Goal: Check status

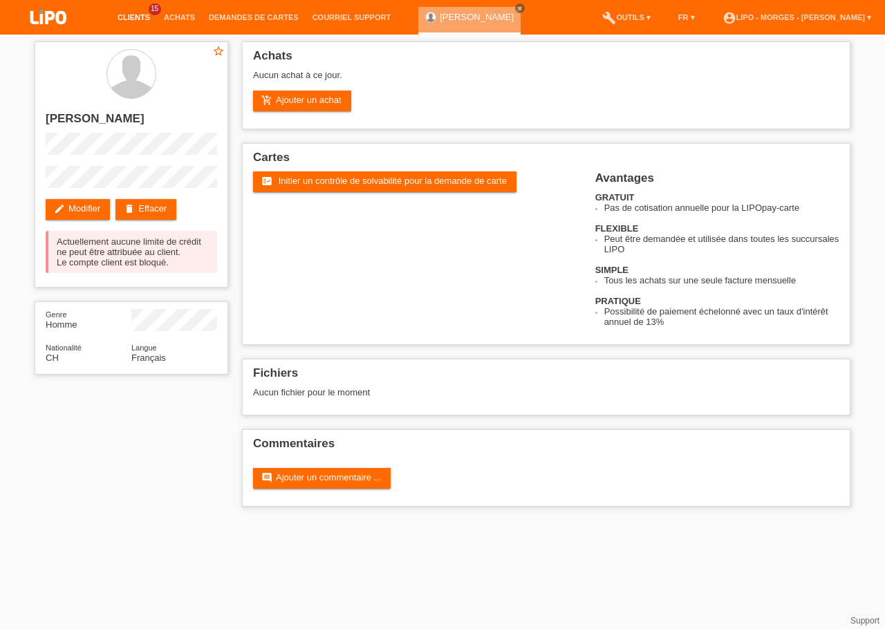
click at [132, 15] on link "Clients" at bounding box center [134, 17] width 46 height 8
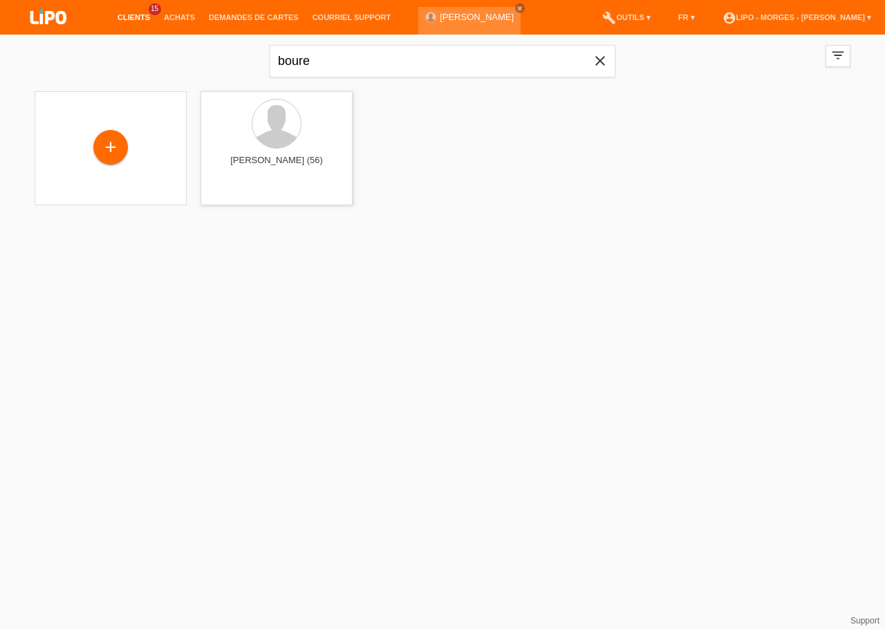
click at [601, 57] on icon "close" at bounding box center [600, 61] width 17 height 17
click at [172, 16] on link "Achats" at bounding box center [179, 17] width 45 height 8
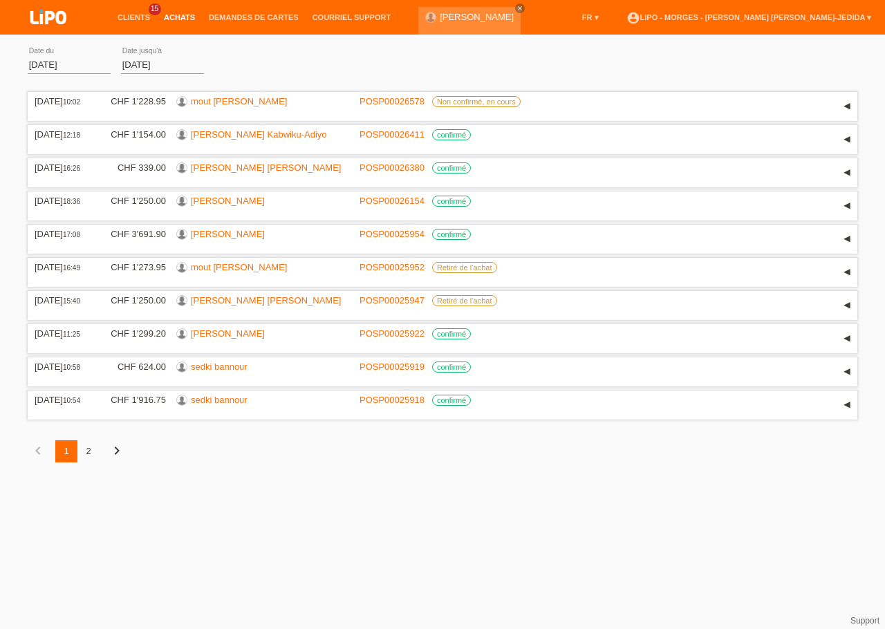
click at [34, 65] on input "01.08.2025" at bounding box center [69, 64] width 83 height 17
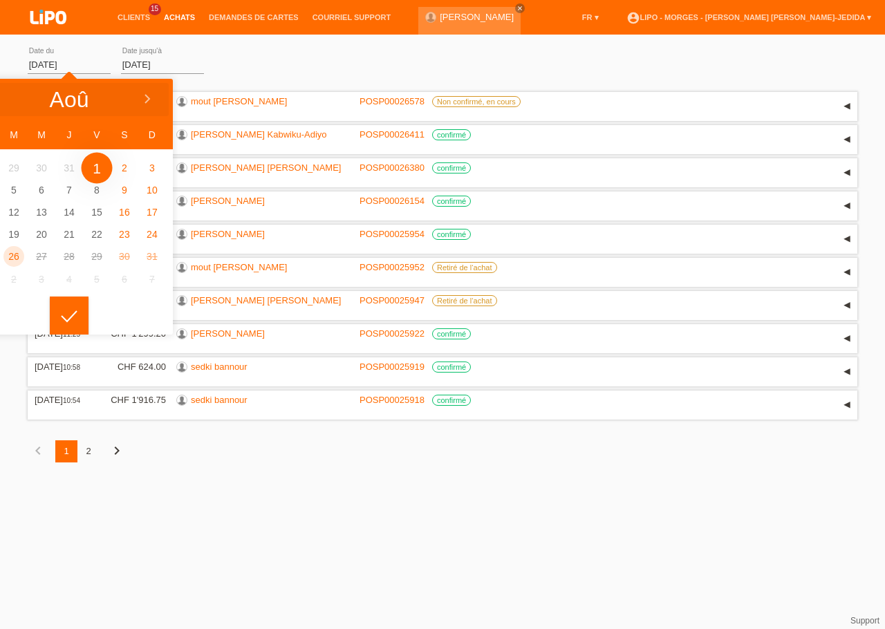
drag, startPoint x: 38, startPoint y: 64, endPoint x: 27, endPoint y: 66, distance: 11.1
click at [28, 66] on input "01.08.2025" at bounding box center [69, 64] width 83 height 17
type input "10.08.2025"
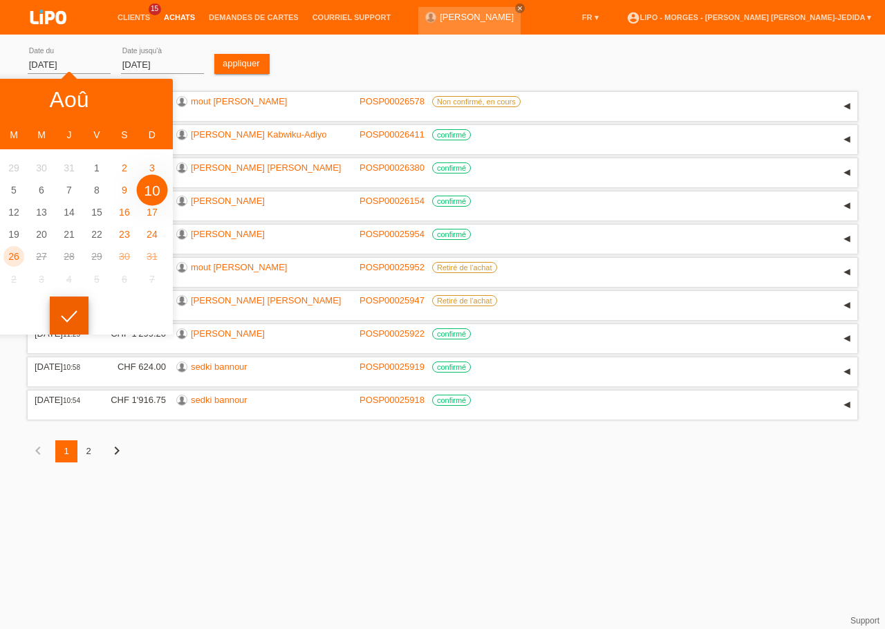
click at [58, 308] on div at bounding box center [69, 315] width 39 height 39
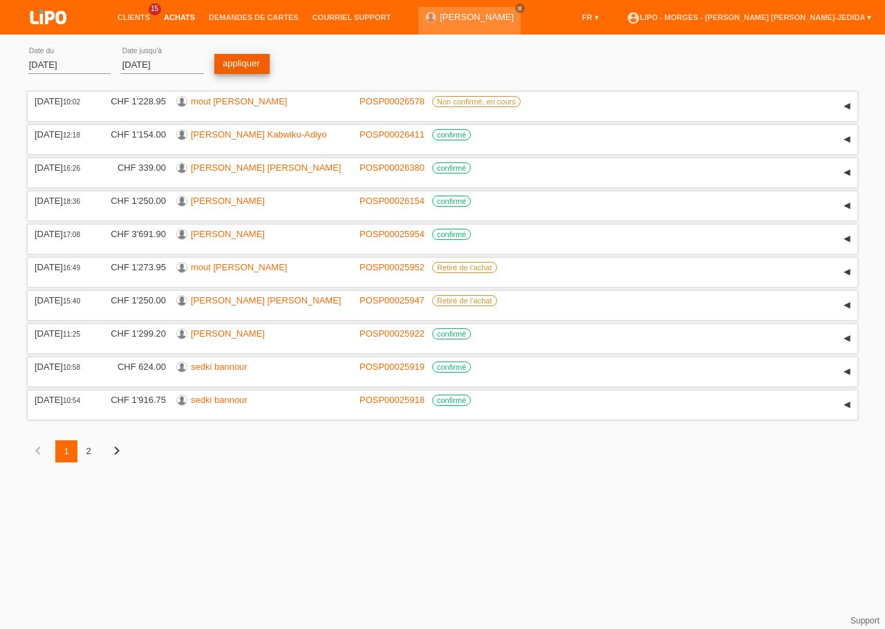
click at [225, 65] on link "appliquer" at bounding box center [241, 64] width 55 height 20
